Goal: Find specific page/section: Locate a particular part of the current website

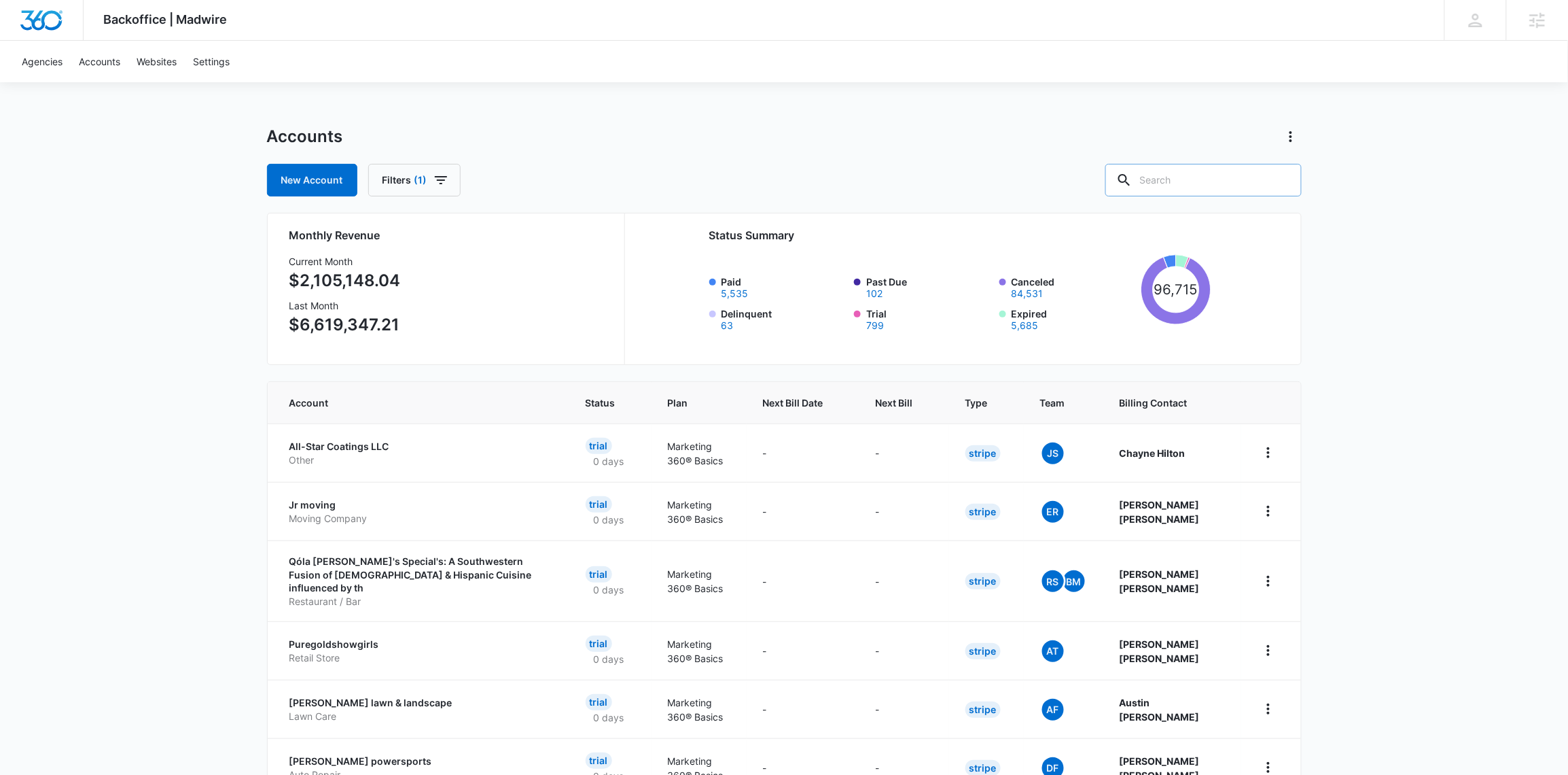
click at [1216, 177] on input "text" at bounding box center [1204, 180] width 196 height 33
type input "Chemsource"
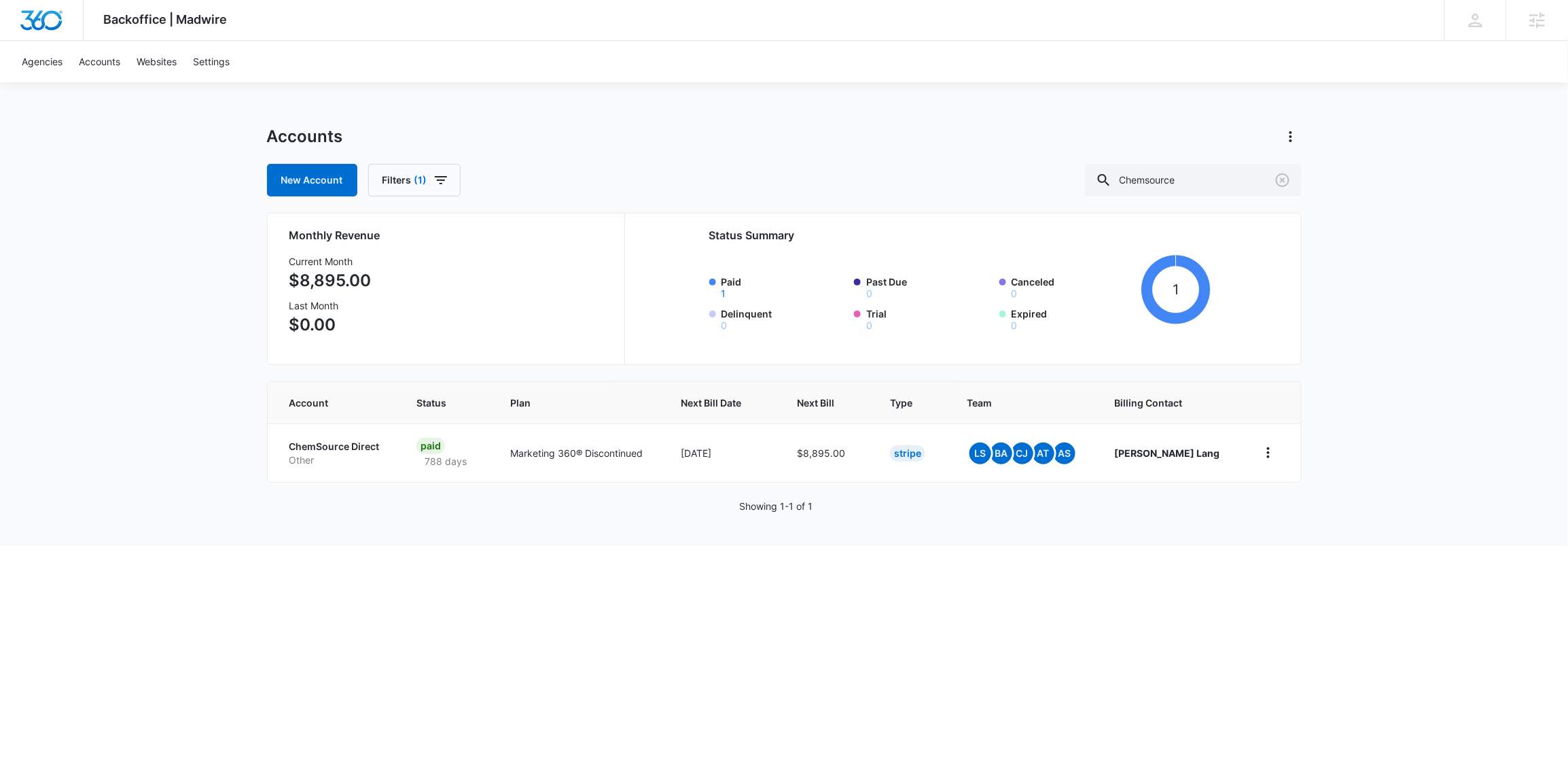
click at [357, 450] on p "ChemSource Direct" at bounding box center [337, 447] width 94 height 14
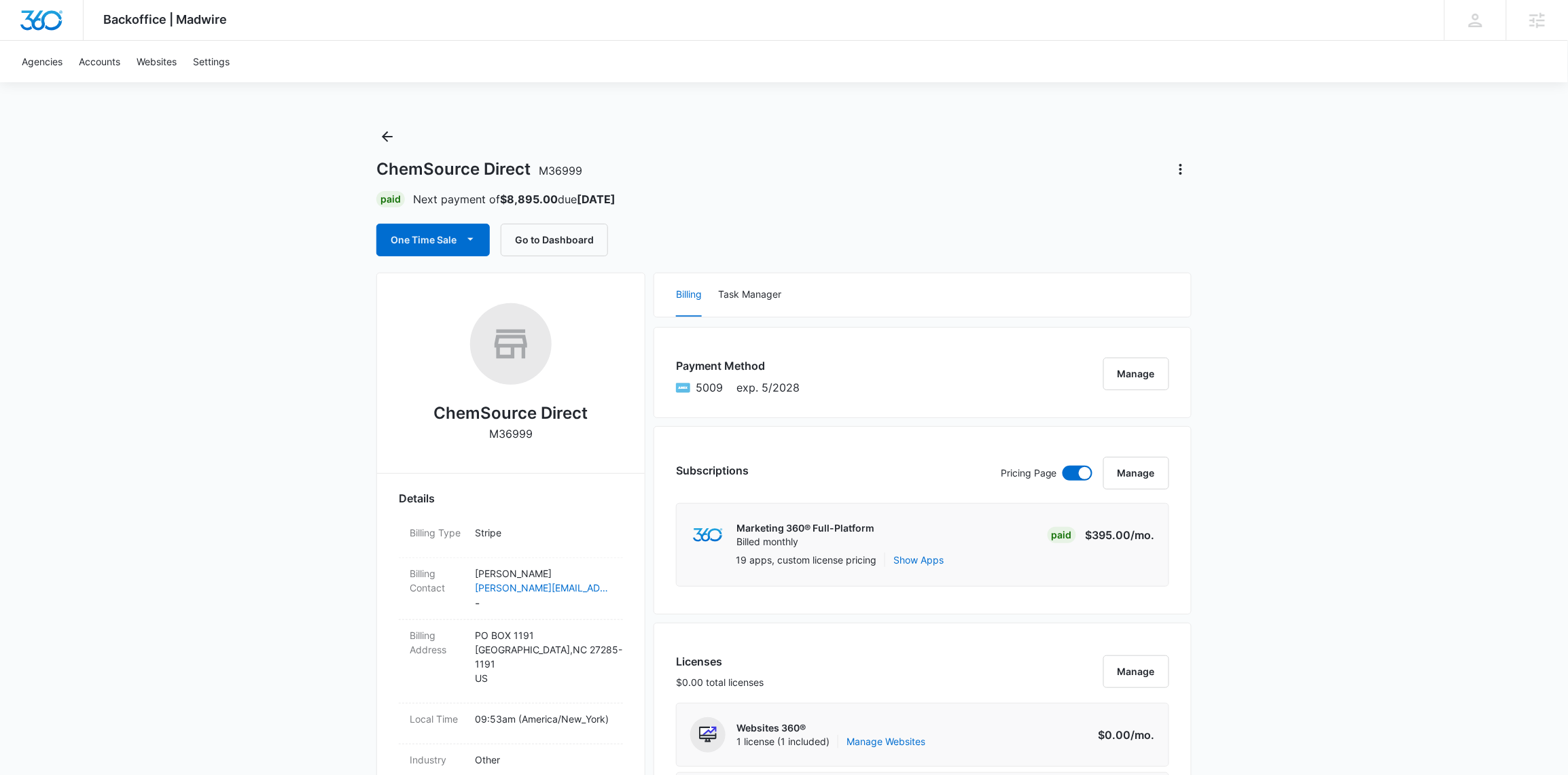
click at [520, 435] on p "M36999" at bounding box center [511, 433] width 44 height 16
copy p "M36999"
drag, startPoint x: 435, startPoint y: 410, endPoint x: 596, endPoint y: 415, distance: 161.1
click at [597, 413] on div "ChemSource Direct M36999" at bounding box center [511, 377] width 224 height 148
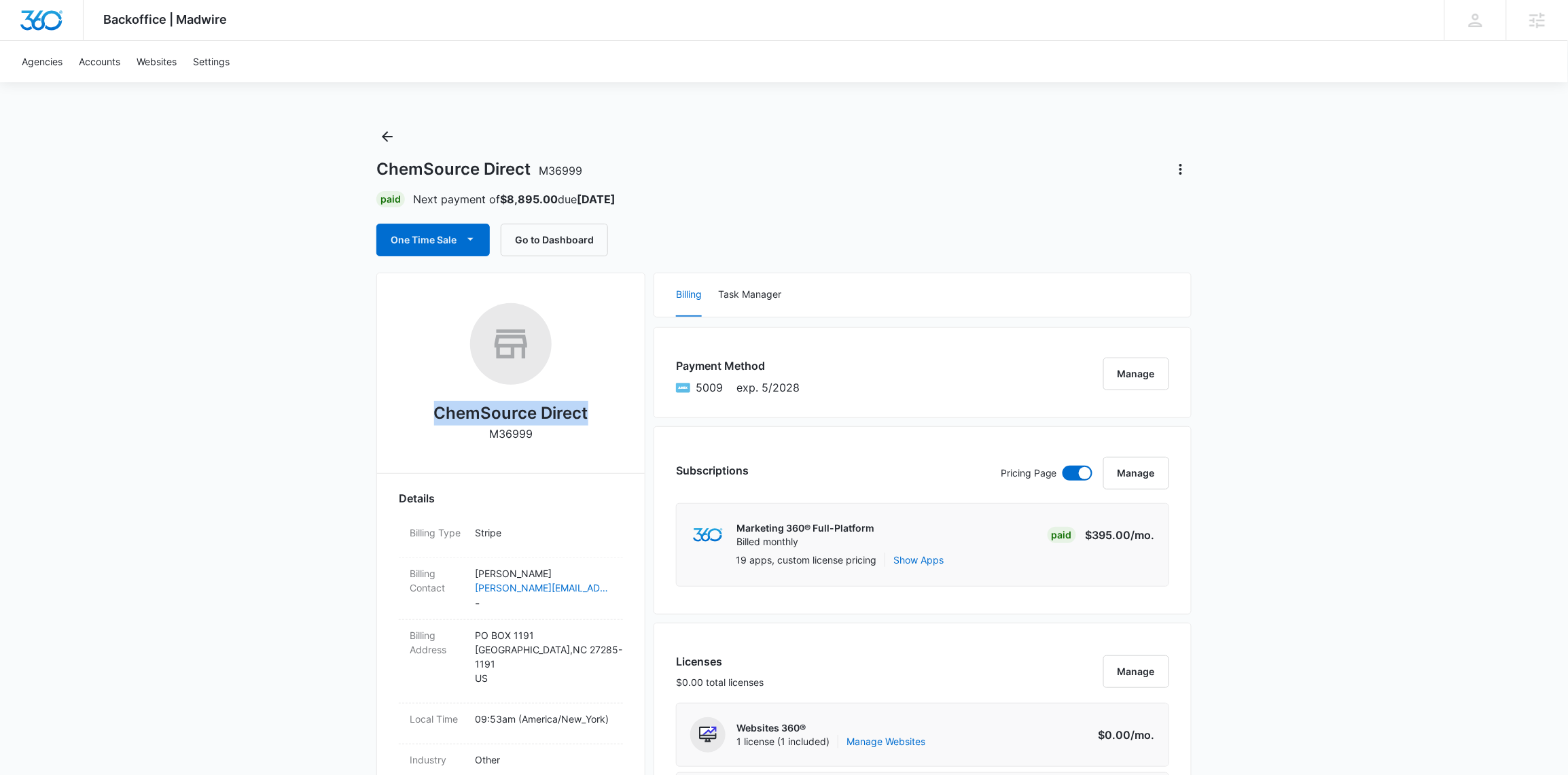
copy h2 "ChemSource Direct"
drag, startPoint x: 378, startPoint y: 169, endPoint x: 538, endPoint y: 167, distance: 160.0
click at [538, 167] on h1 "ChemSource Direct M36999" at bounding box center [479, 169] width 206 height 20
copy h1 "ChemSource Direct"
drag, startPoint x: 559, startPoint y: 201, endPoint x: 503, endPoint y: 201, distance: 56.0
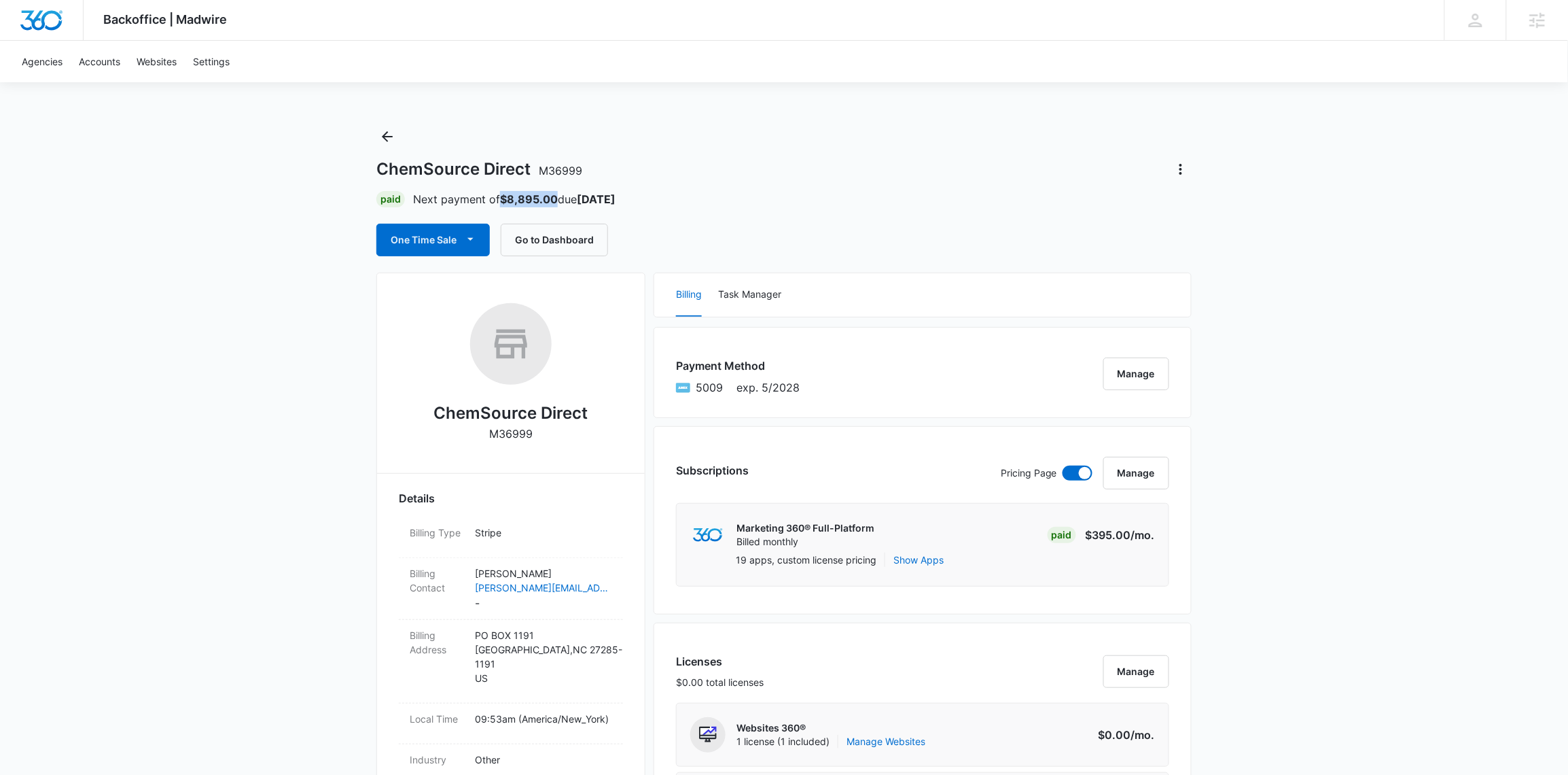
click at [504, 201] on p "Next payment of $8,895.00 due [DATE]" at bounding box center [514, 199] width 203 height 16
copy strong "$8,895.00"
